Goal: Task Accomplishment & Management: Complete application form

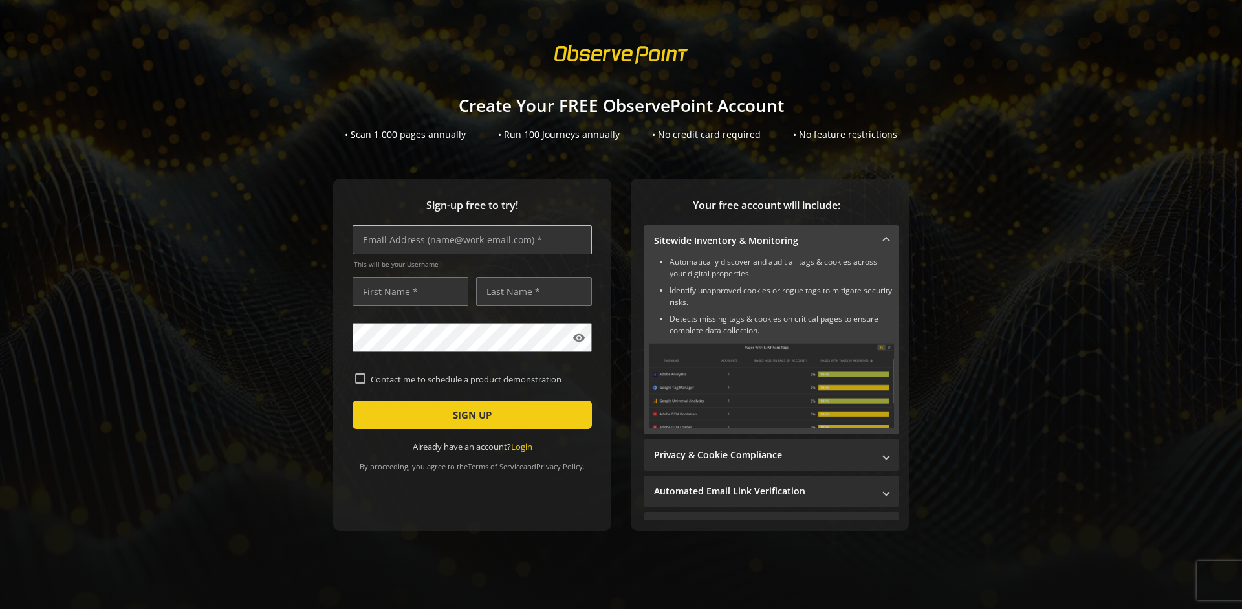
click at [469, 239] on input "text" at bounding box center [471, 239] width 239 height 29
type input "[EMAIL_ADDRESS][DOMAIN_NAME]"
click at [407, 291] on input "text" at bounding box center [410, 291] width 116 height 29
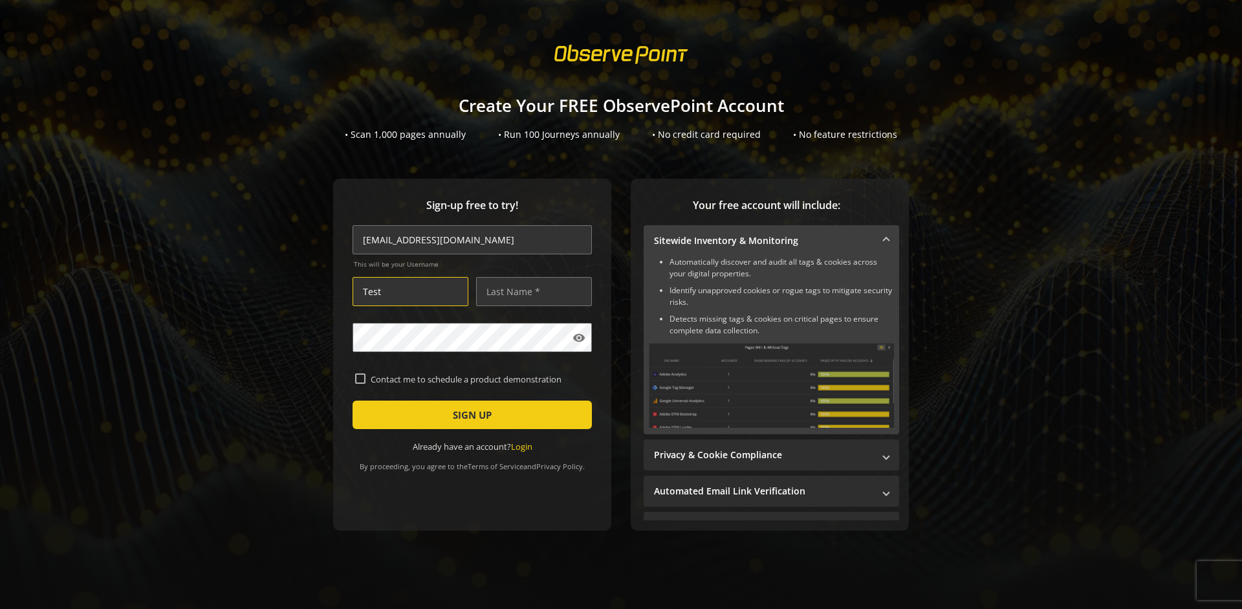
type input "Test"
click at [530, 291] on input "text" at bounding box center [534, 291] width 116 height 29
type input "Test"
click at [469, 415] on span "SIGN UP" at bounding box center [472, 414] width 39 height 23
